Goal: Transaction & Acquisition: Download file/media

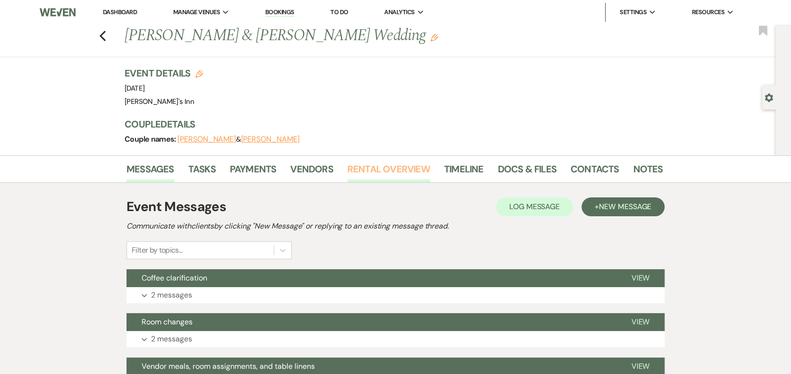
click at [371, 161] on link "Rental Overview" at bounding box center [388, 171] width 83 height 21
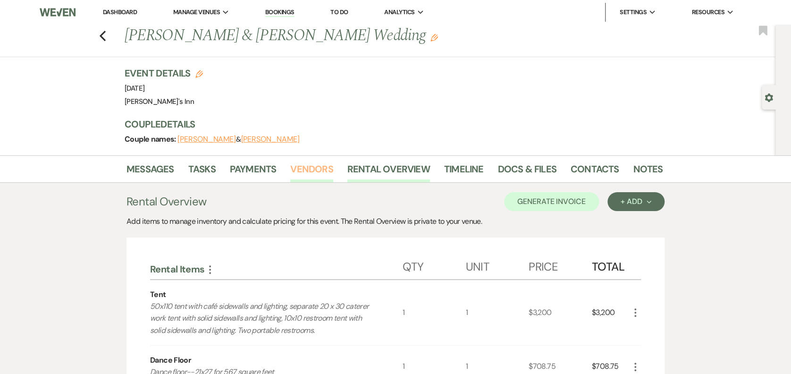
click at [309, 170] on link "Vendors" at bounding box center [311, 171] width 42 height 21
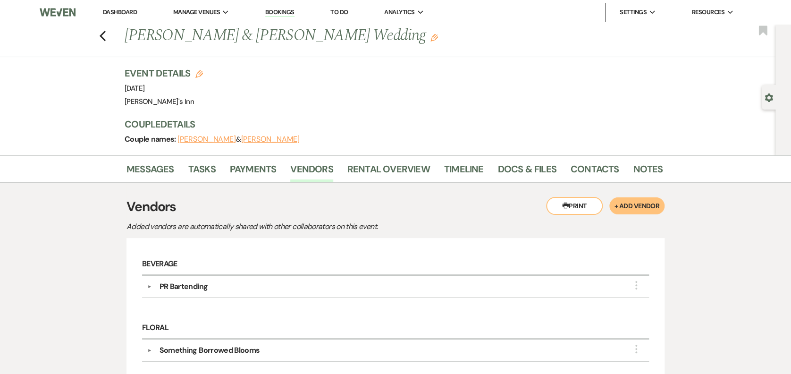
click at [468, 159] on li "Timeline" at bounding box center [471, 170] width 54 height 23
click at [464, 169] on link "Timeline" at bounding box center [464, 171] width 40 height 21
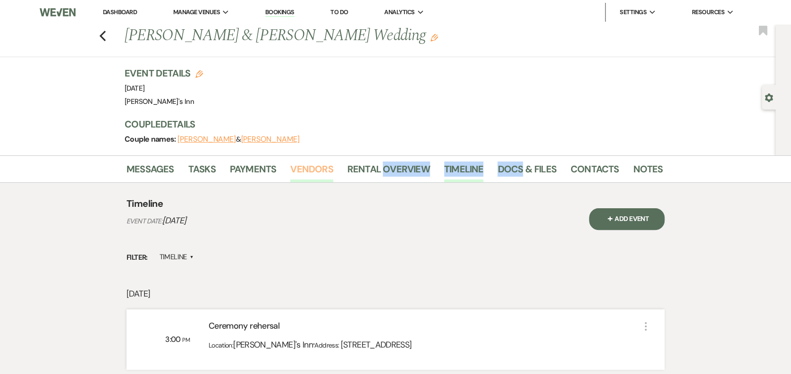
click at [314, 167] on link "Vendors" at bounding box center [311, 171] width 42 height 21
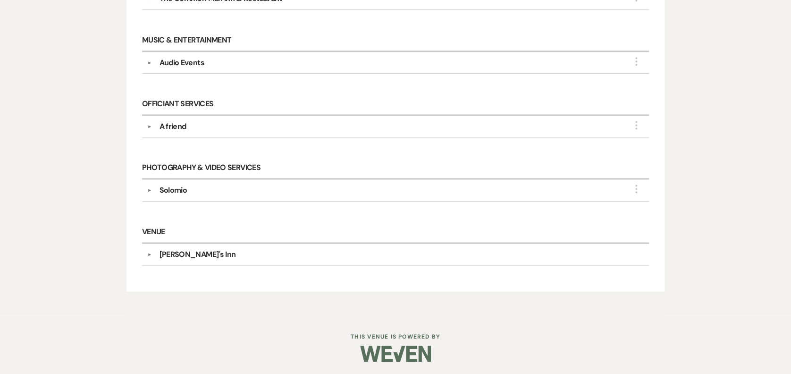
scroll to position [88, 0]
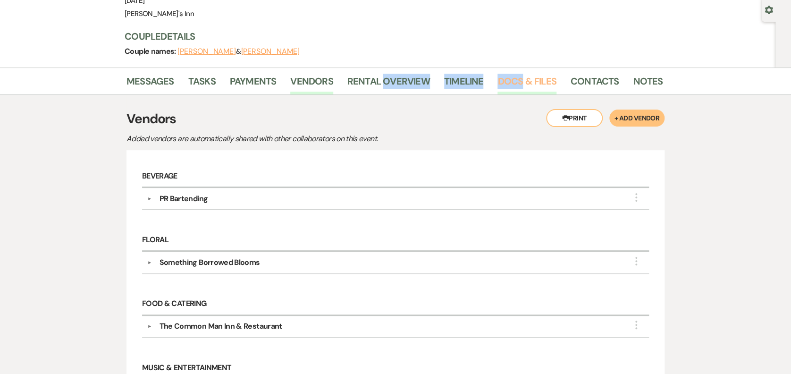
click at [524, 75] on link "Docs & Files" at bounding box center [526, 84] width 58 height 21
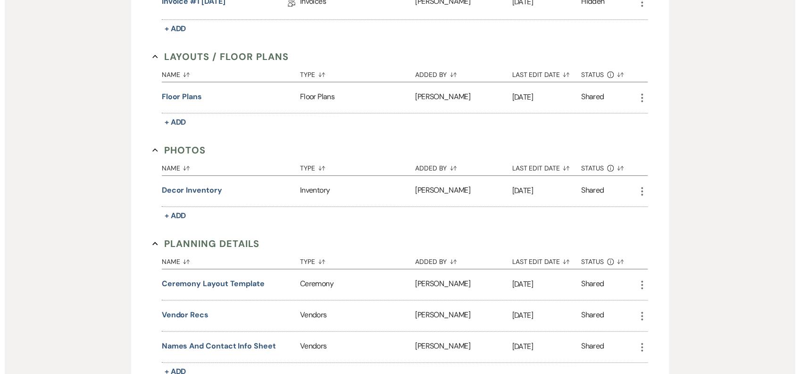
scroll to position [909, 0]
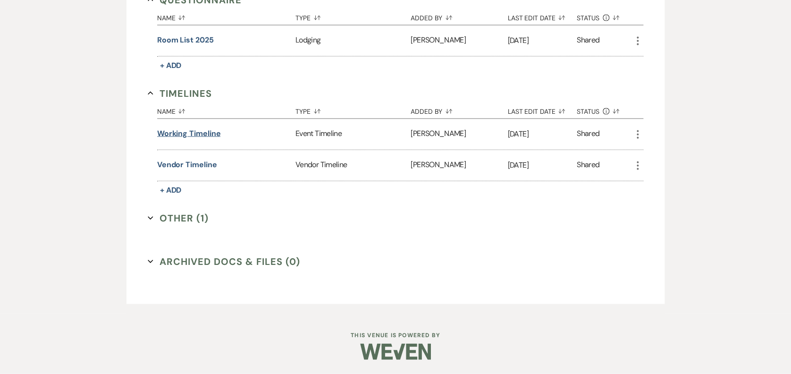
click at [211, 132] on button "Working timeline" at bounding box center [189, 133] width 64 height 11
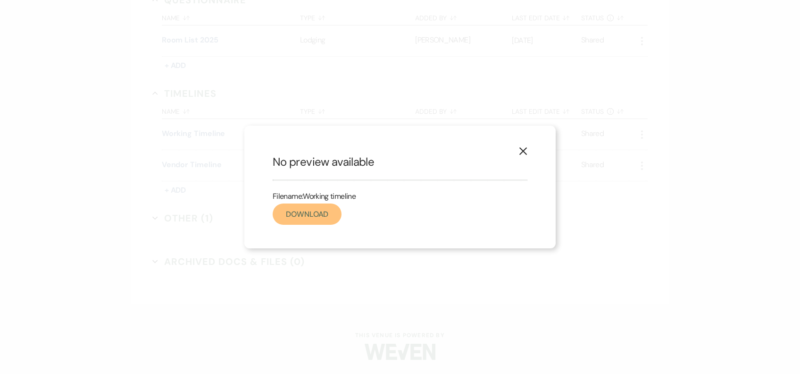
click at [331, 208] on link "Download" at bounding box center [307, 213] width 69 height 21
click at [518, 147] on button "X" at bounding box center [523, 150] width 14 height 17
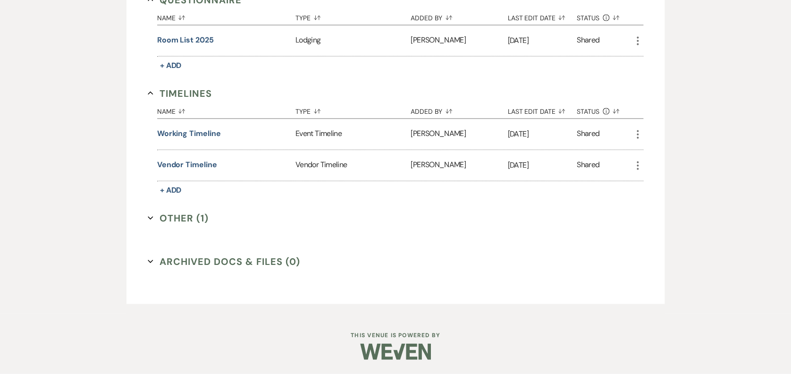
click at [183, 170] on div "Vendor timeline" at bounding box center [226, 165] width 138 height 31
click at [194, 157] on div "Vendor timeline" at bounding box center [226, 165] width 138 height 31
click at [192, 163] on button "Vendor timeline" at bounding box center [187, 164] width 60 height 11
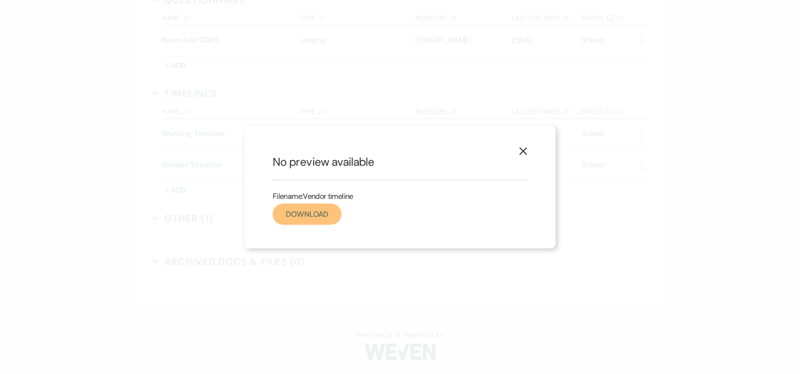
click at [318, 221] on link "Download" at bounding box center [307, 213] width 69 height 21
